Goal: Transaction & Acquisition: Book appointment/travel/reservation

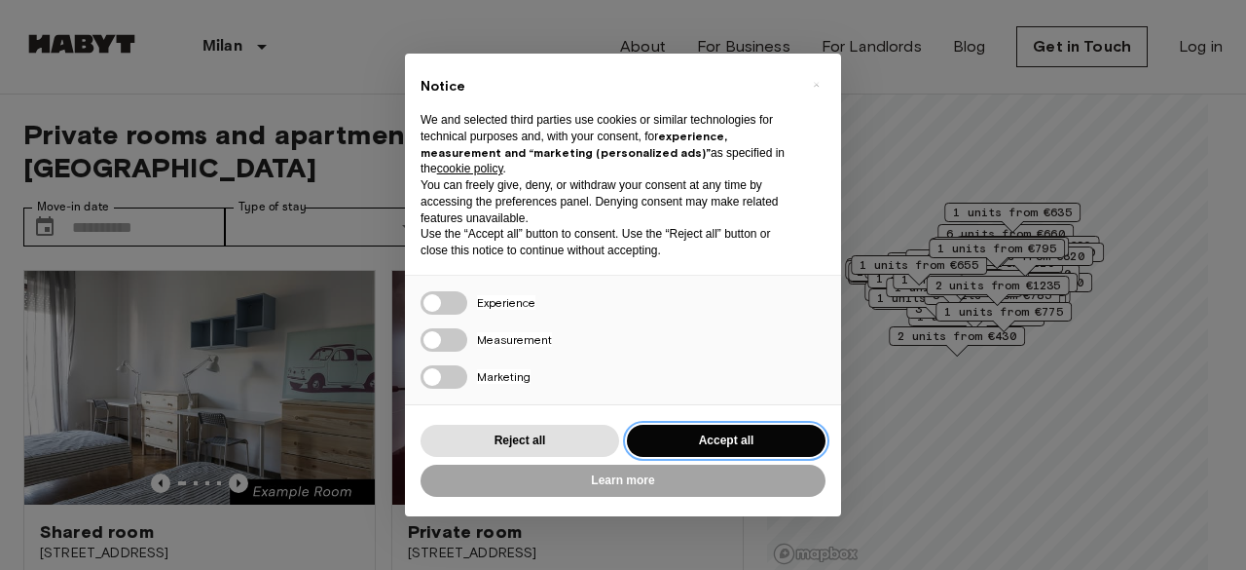
click at [698, 434] on button "Accept all" at bounding box center [726, 441] width 199 height 32
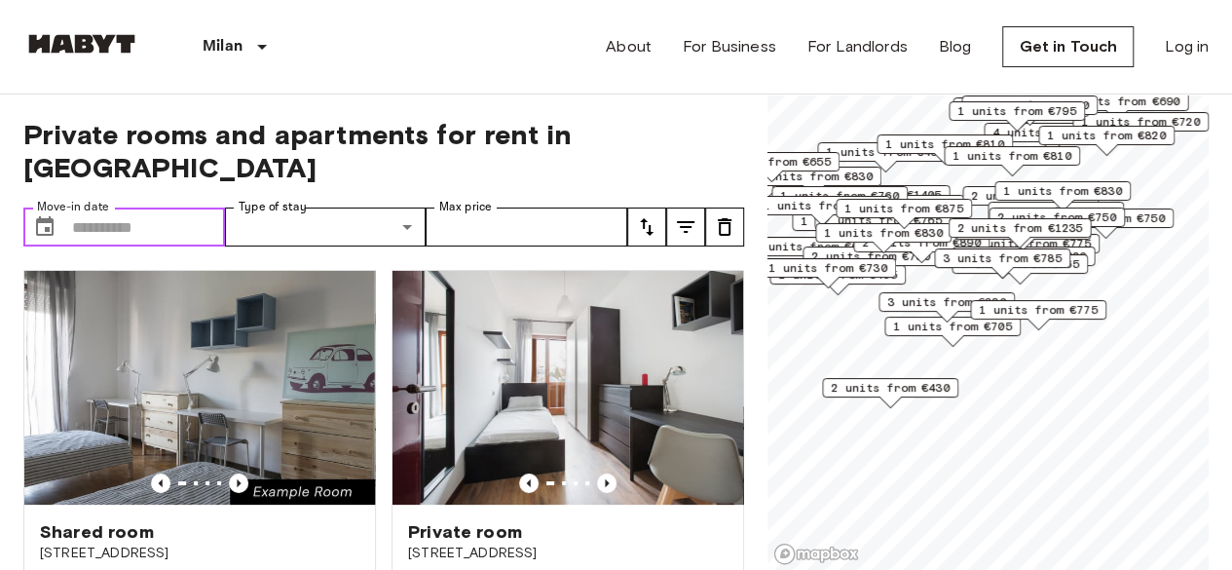
click at [197, 207] on input "Move-in date" at bounding box center [148, 226] width 153 height 39
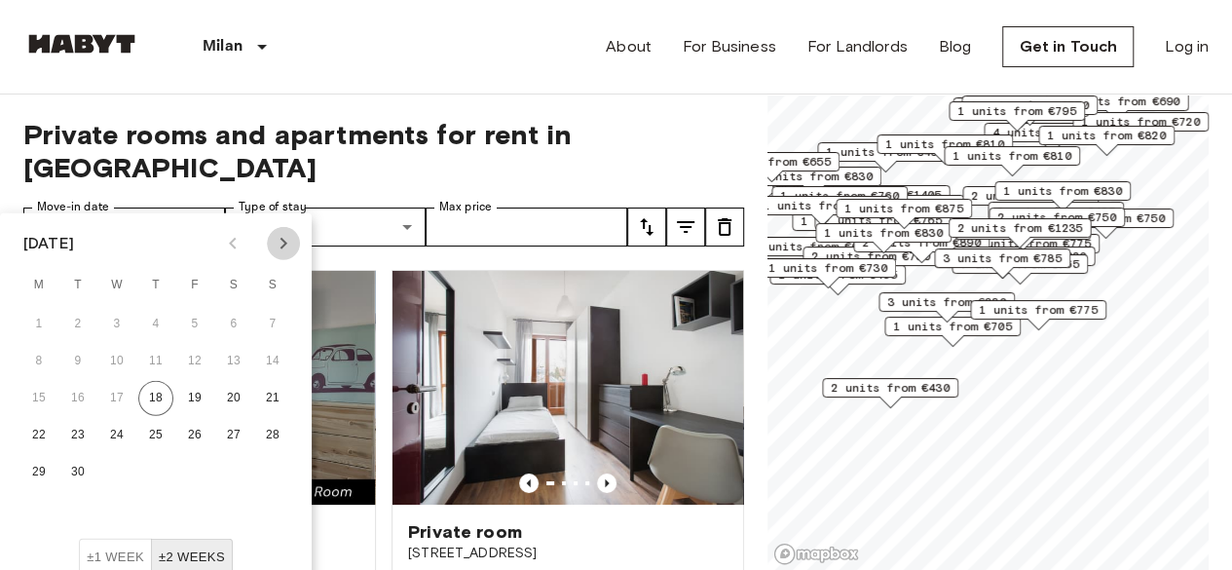
click at [280, 251] on icon "Next month" at bounding box center [283, 243] width 23 height 23
click at [122, 318] on button "1" at bounding box center [116, 324] width 35 height 35
type input "**********"
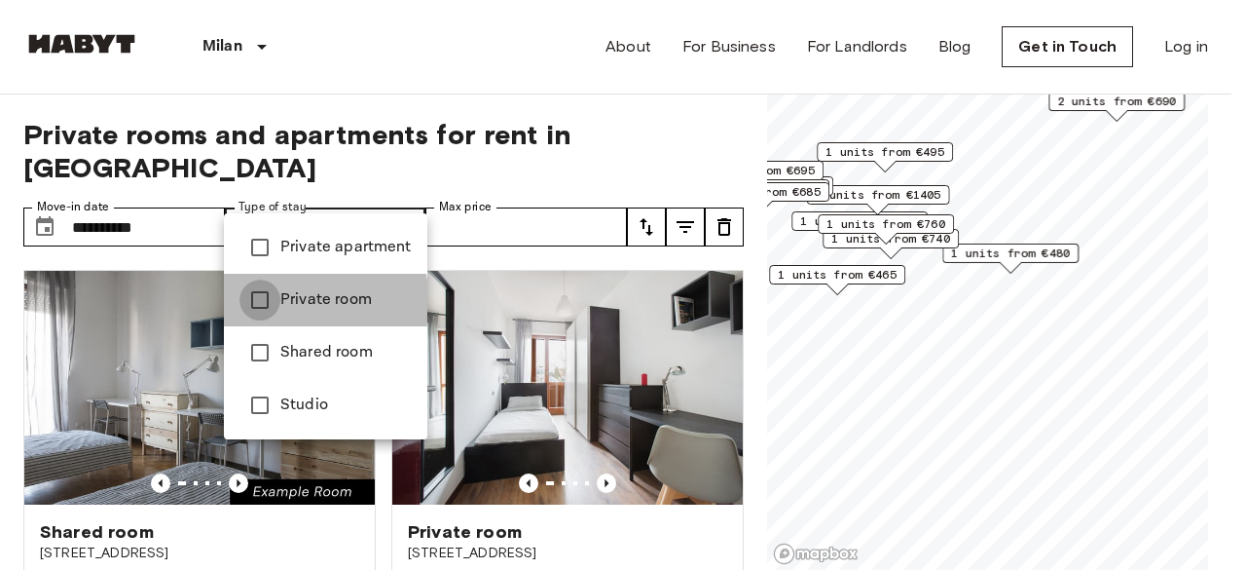
type input "**********"
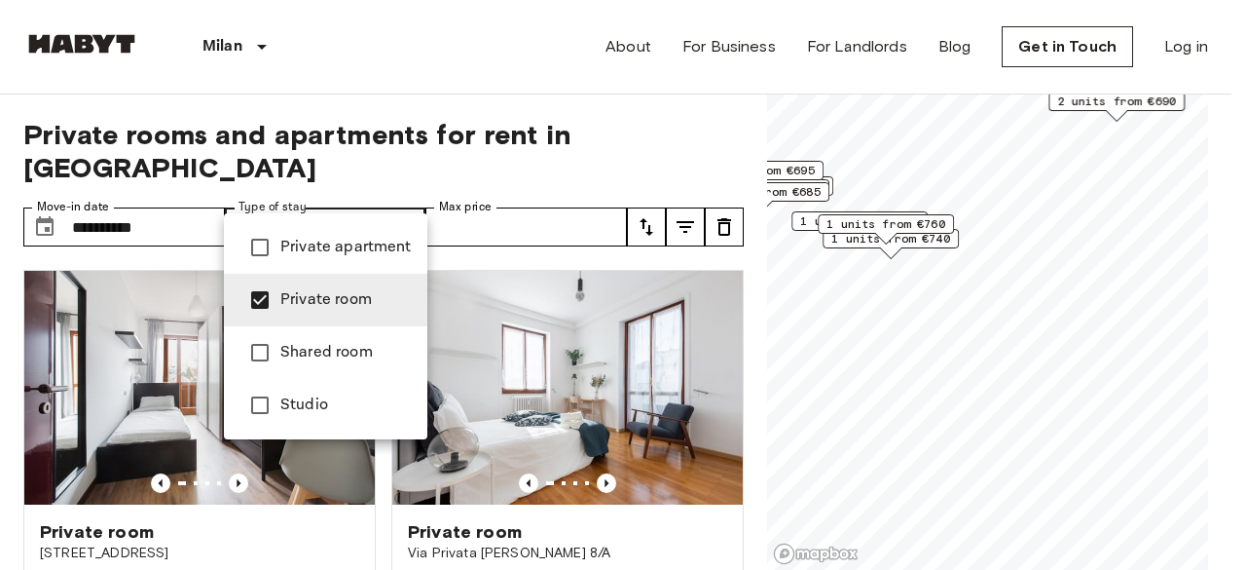
click at [513, 188] on div at bounding box center [623, 285] width 1246 height 570
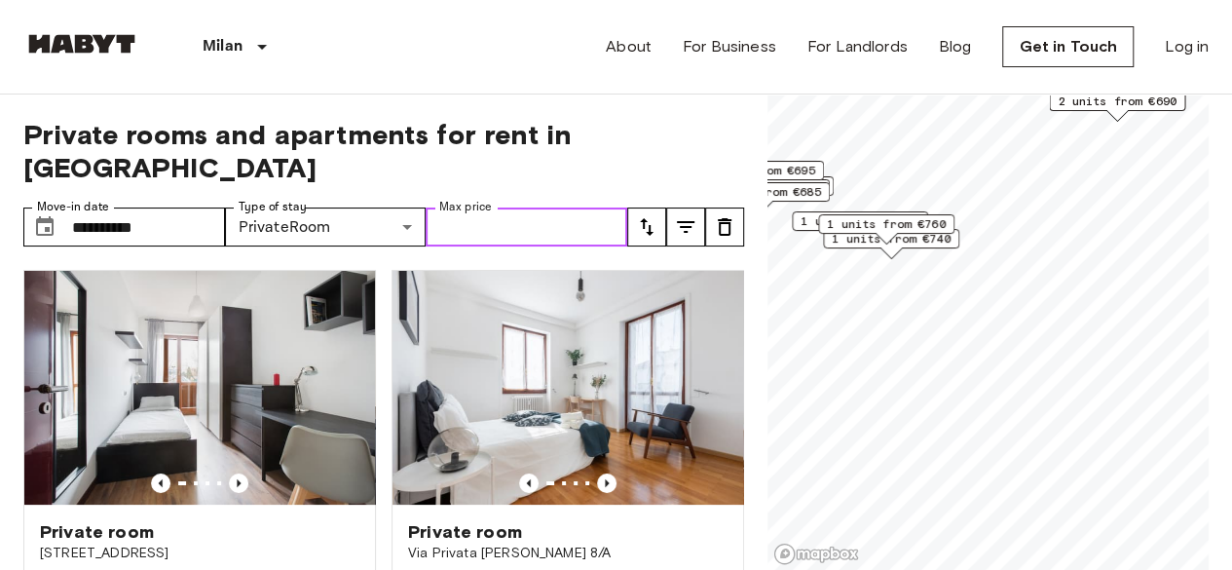
click at [513, 207] on input "Max price" at bounding box center [527, 226] width 202 height 39
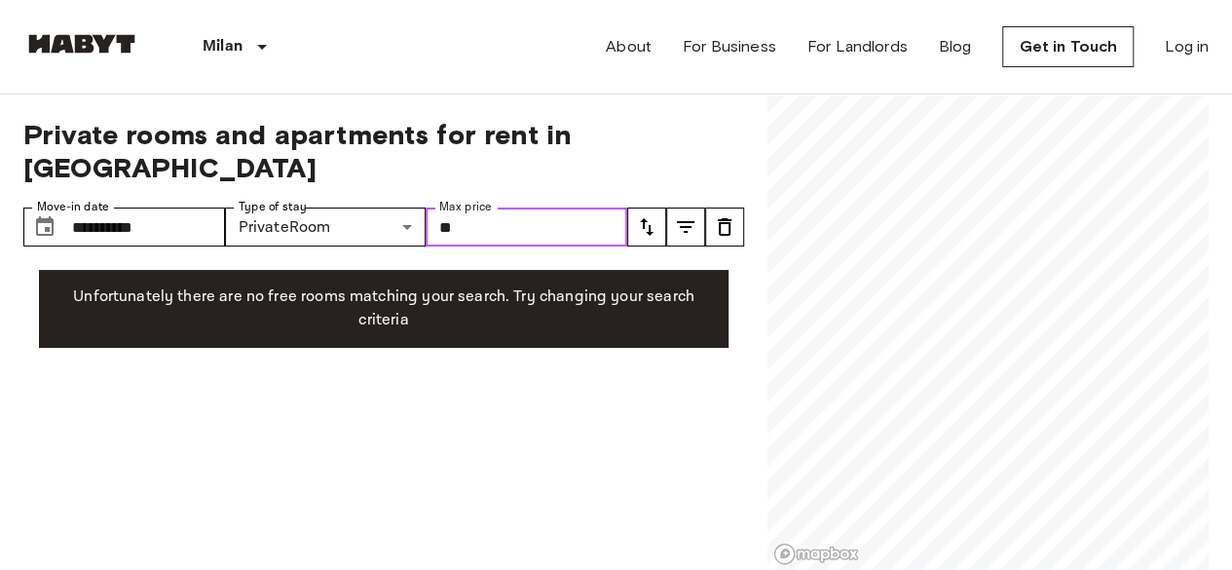
type input "*"
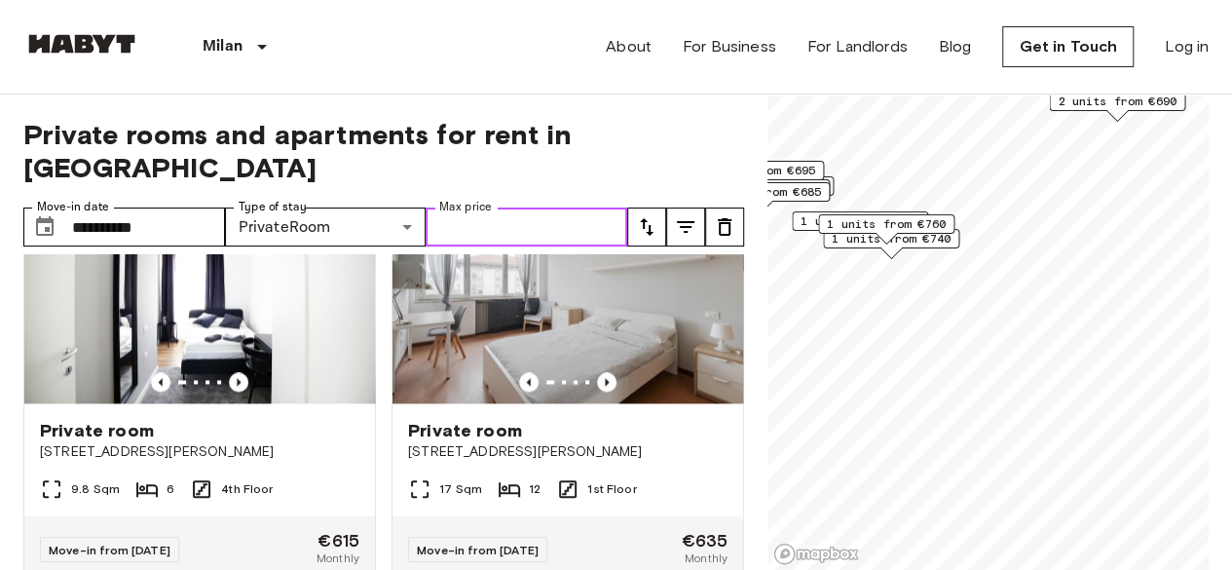
scroll to position [1379, 0]
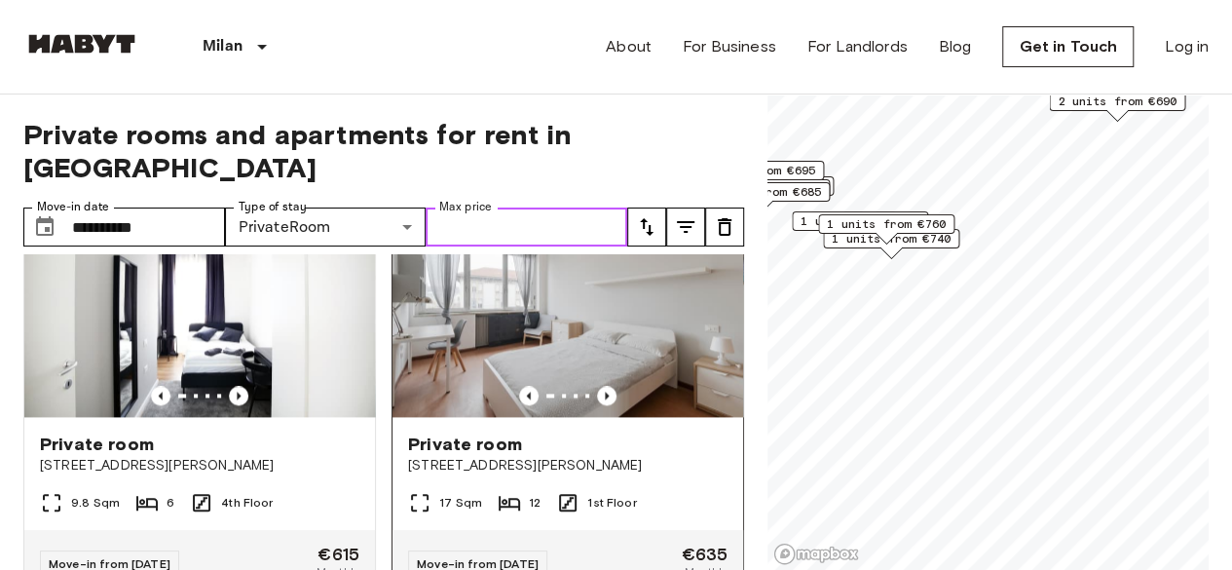
click at [507, 289] on img at bounding box center [567, 300] width 351 height 234
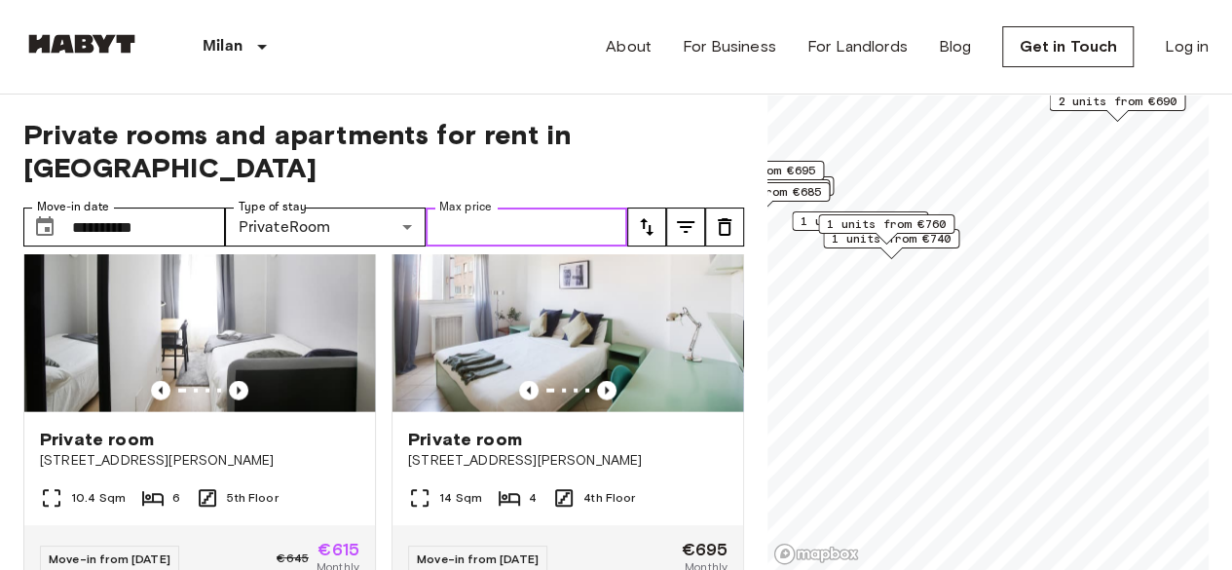
scroll to position [2233, 0]
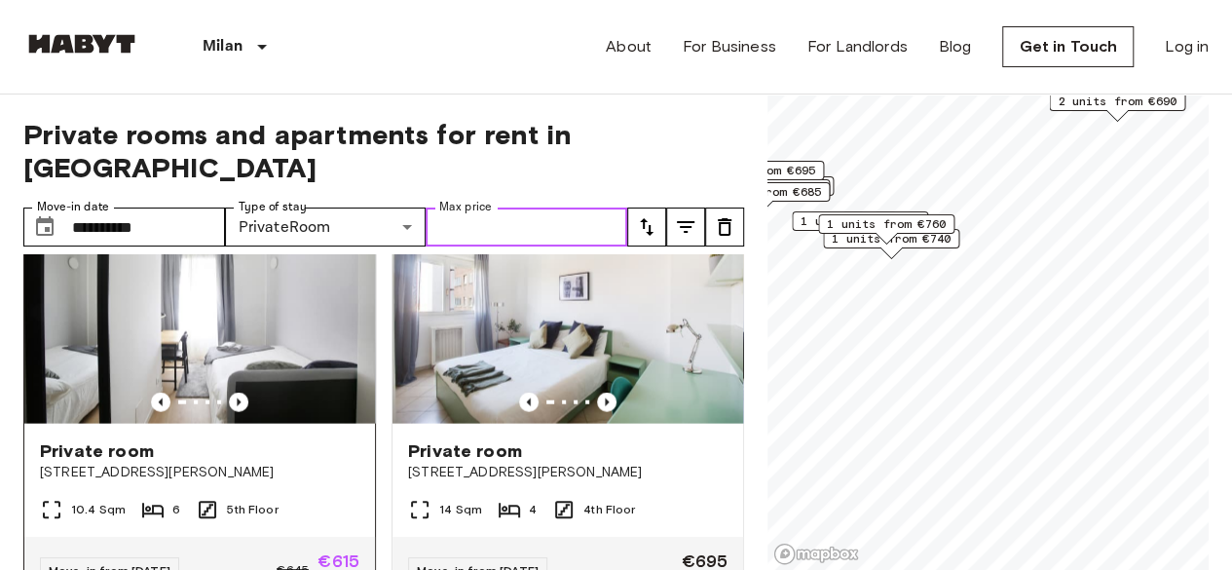
click at [284, 316] on img at bounding box center [199, 307] width 351 height 234
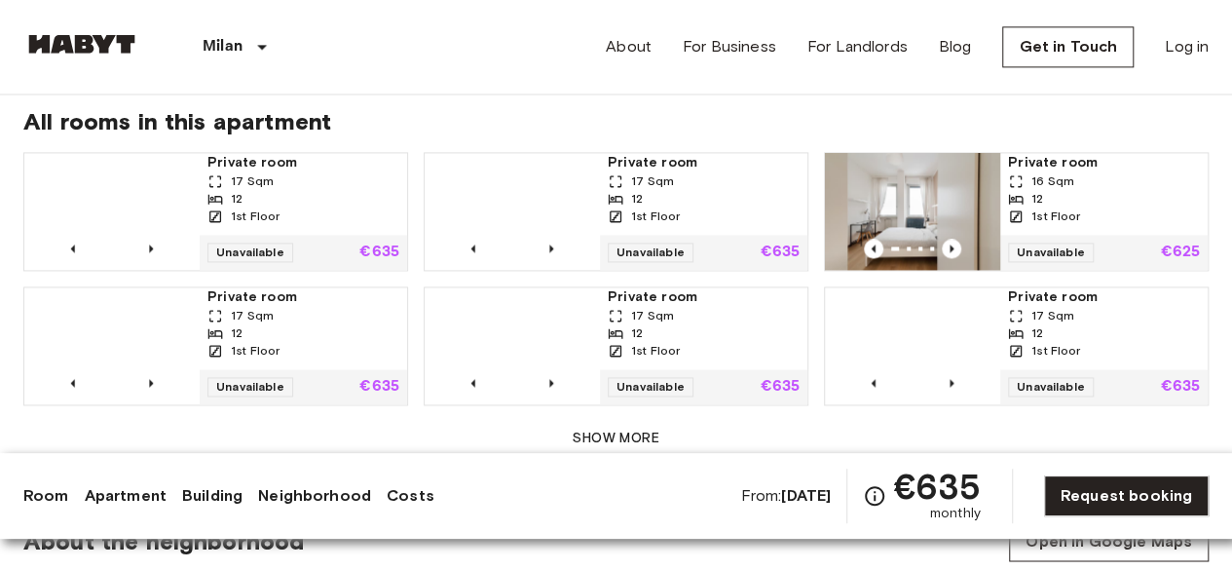
scroll to position [1336, 0]
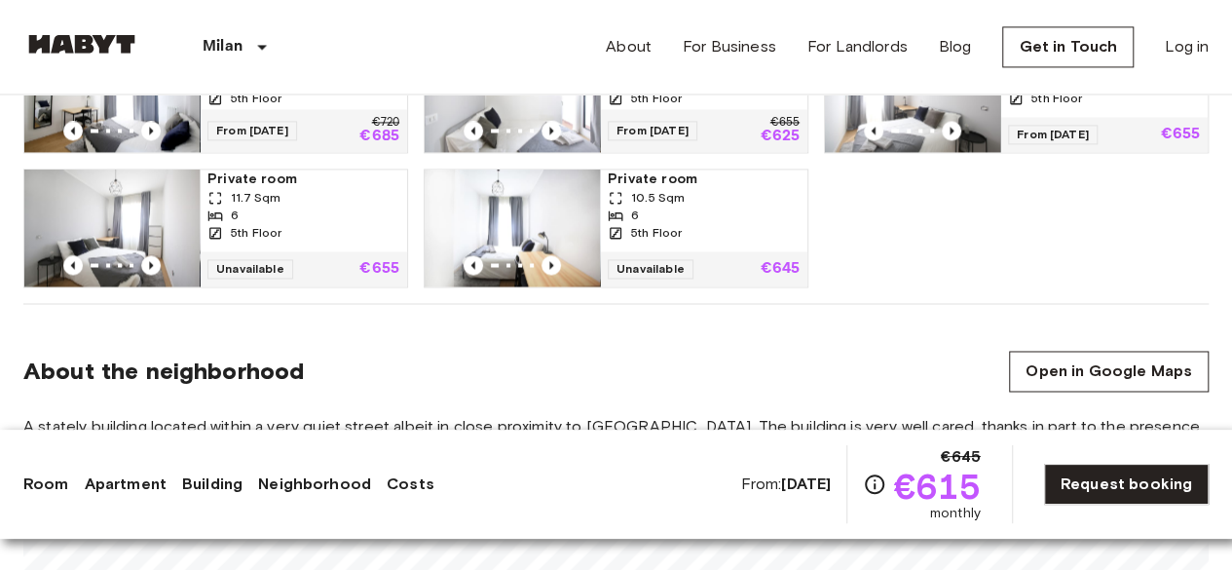
scroll to position [1456, 0]
